Goal: Navigation & Orientation: Find specific page/section

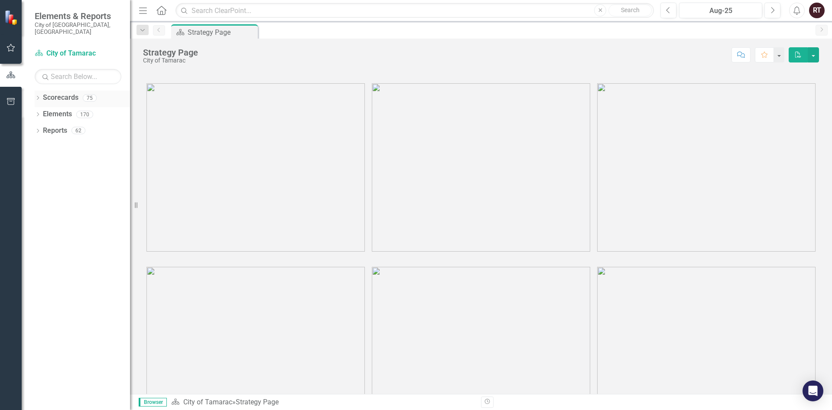
click at [64, 95] on link "Scorecards" at bounding box center [61, 98] width 36 height 10
click at [70, 93] on link "Scorecards" at bounding box center [61, 98] width 36 height 10
click at [218, 147] on img at bounding box center [256, 167] width 218 height 168
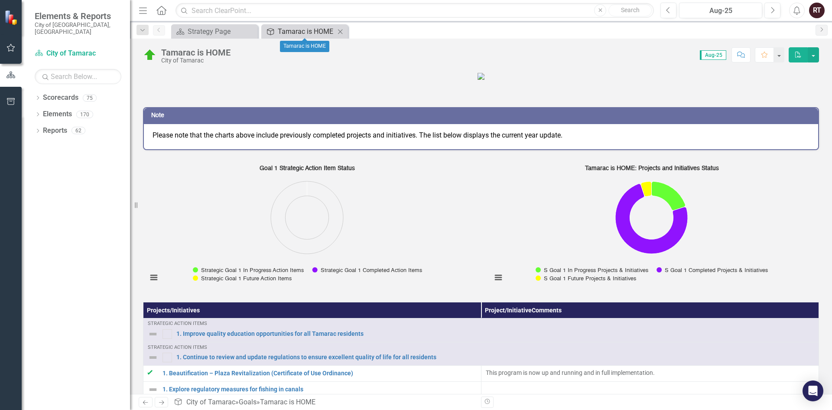
click at [297, 30] on div "Tamarac is HOME" at bounding box center [306, 31] width 57 height 11
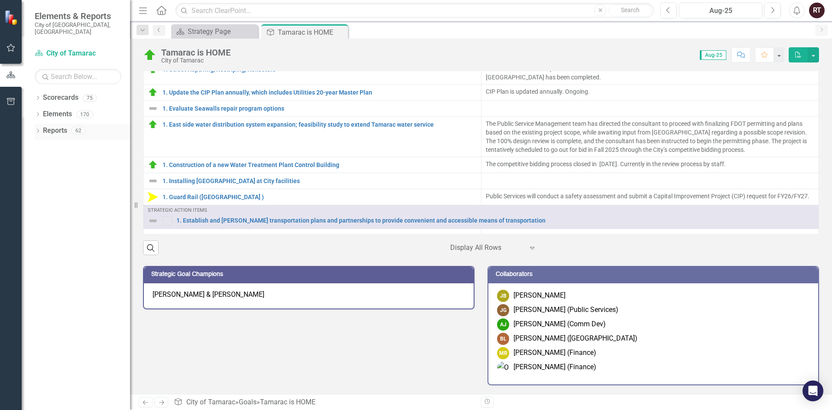
click at [58, 126] on link "Reports" at bounding box center [55, 131] width 24 height 10
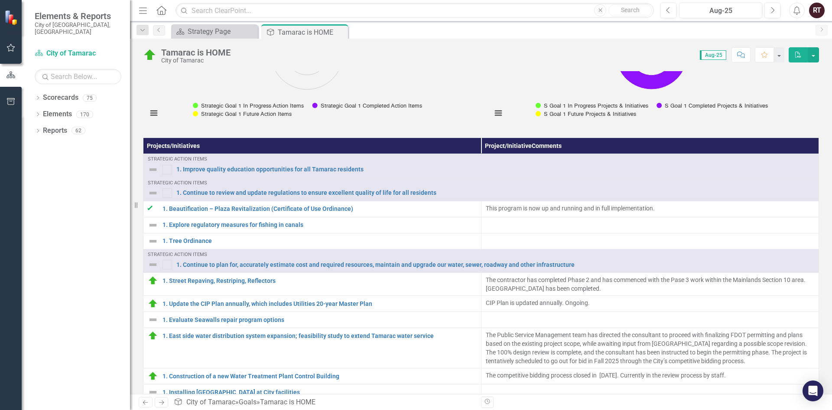
scroll to position [157, 0]
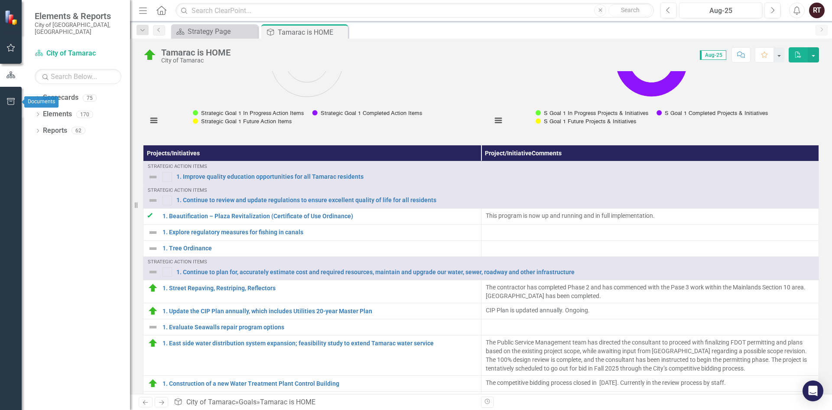
click at [15, 104] on icon "button" at bounding box center [11, 101] width 9 height 7
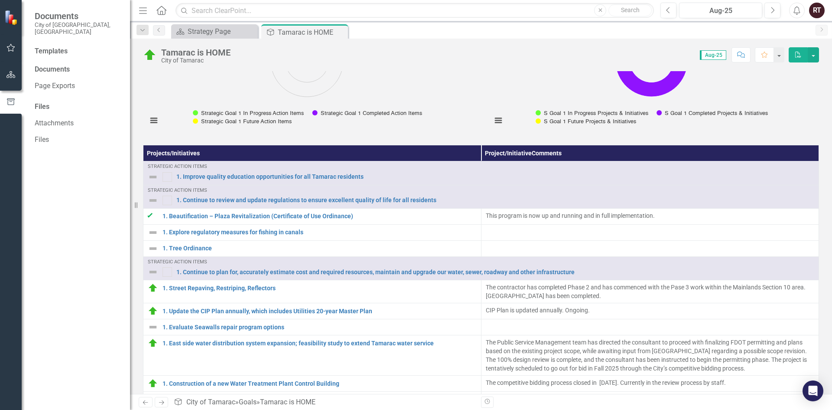
click at [62, 173] on div "Templates Documents Page Exports Files Attachments Files" at bounding box center [76, 227] width 108 height 363
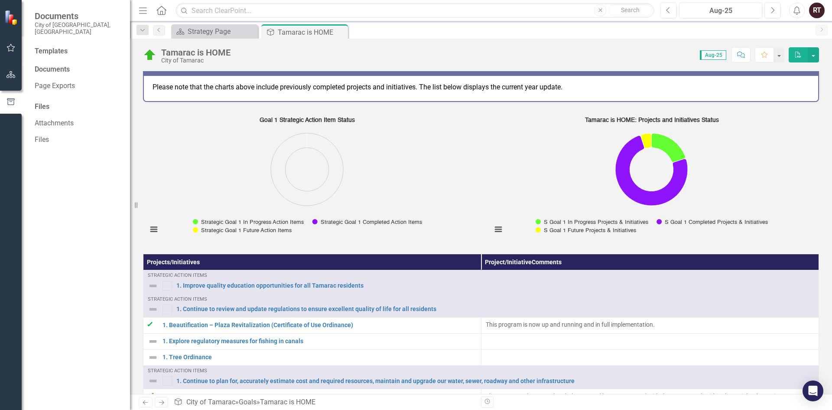
scroll to position [0, 0]
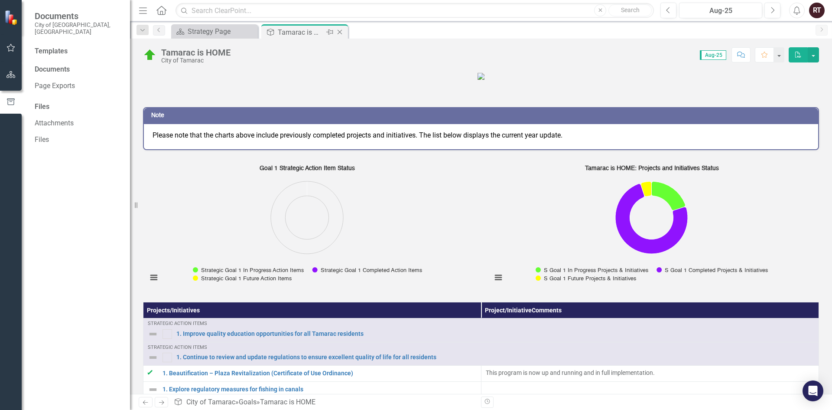
click at [313, 34] on div "Tamarac is HOME" at bounding box center [301, 32] width 46 height 11
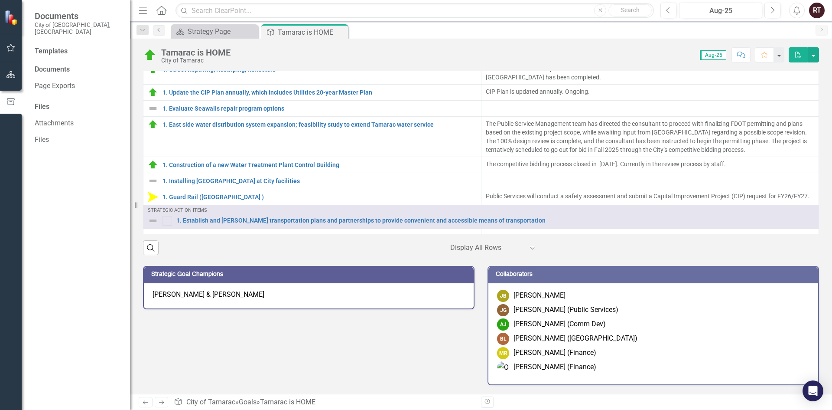
click at [78, 216] on div "Templates Documents Page Exports Files Attachments Files" at bounding box center [76, 227] width 108 height 363
click at [297, 31] on div "Tamarac is HOME" at bounding box center [301, 32] width 46 height 11
click at [225, 32] on div "Strategy Page" at bounding box center [216, 31] width 57 height 11
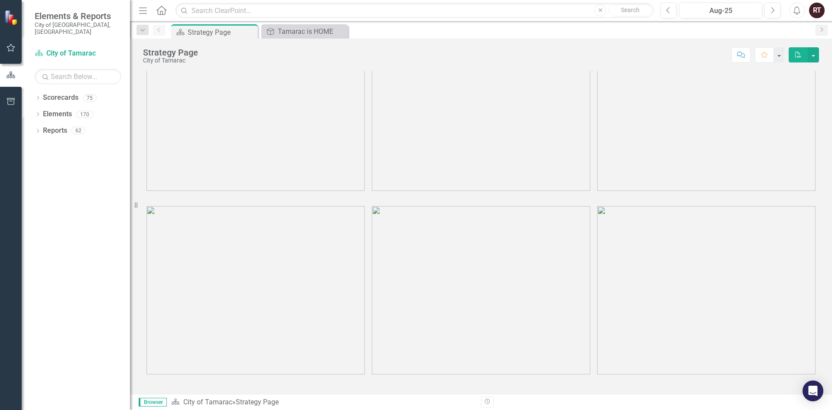
scroll to position [62, 0]
click at [332, 284] on img at bounding box center [256, 289] width 218 height 168
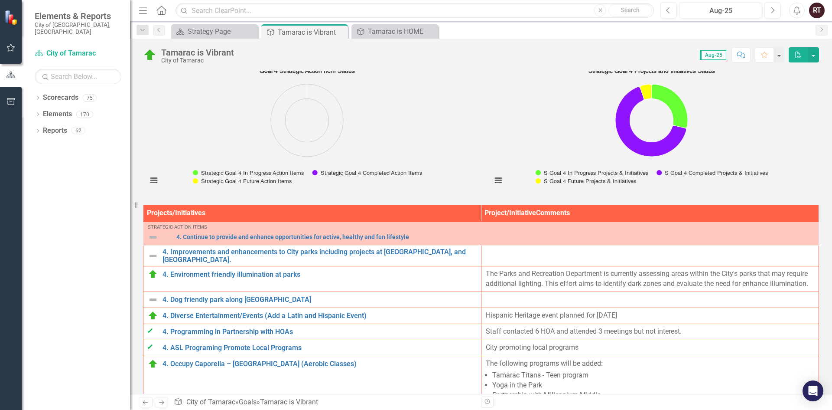
scroll to position [217, 0]
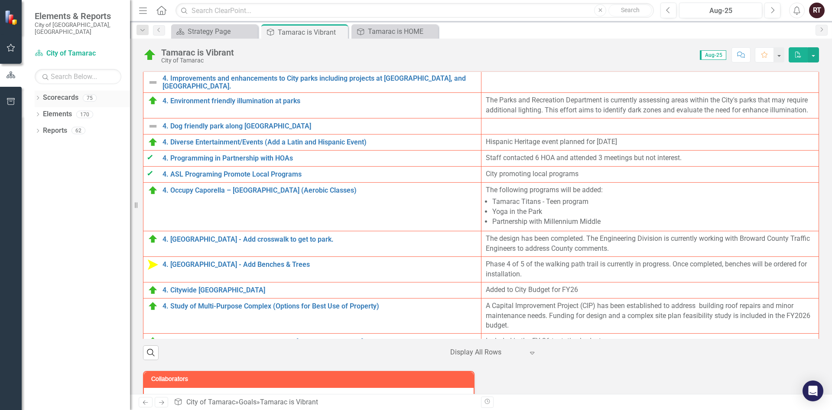
click at [61, 93] on link "Scorecards" at bounding box center [61, 98] width 36 height 10
